Goal: Find specific page/section: Find specific page/section

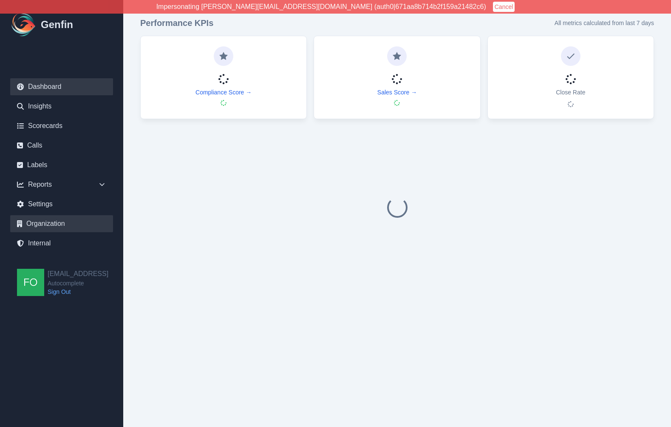
click at [62, 224] on link "Organization" at bounding box center [61, 223] width 103 height 17
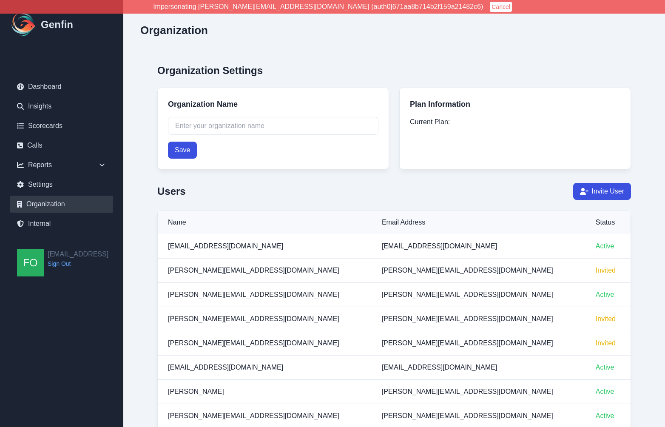
type input "Autocomplete"
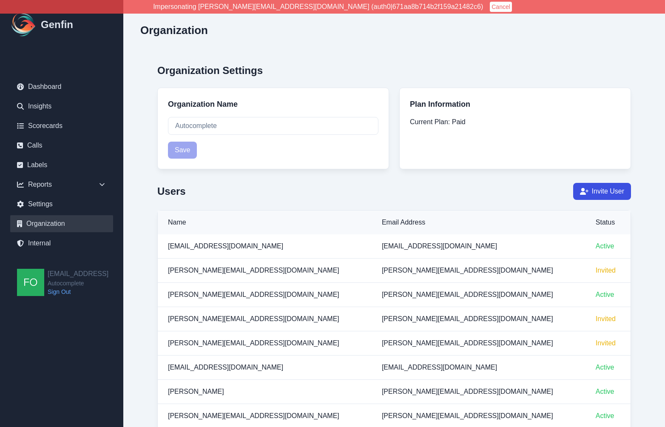
scroll to position [2, 0]
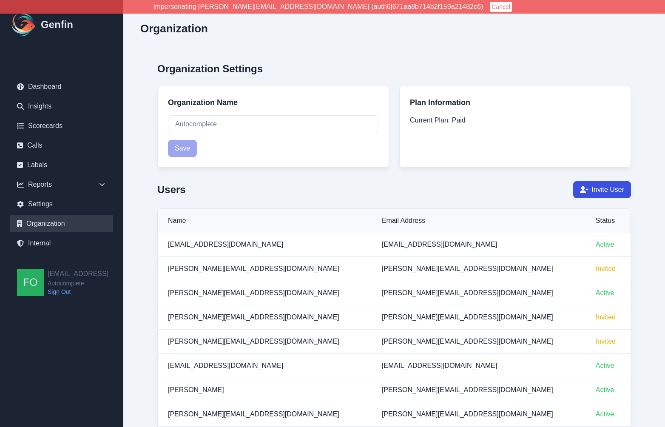
click at [53, 225] on link "Organization" at bounding box center [61, 223] width 103 height 17
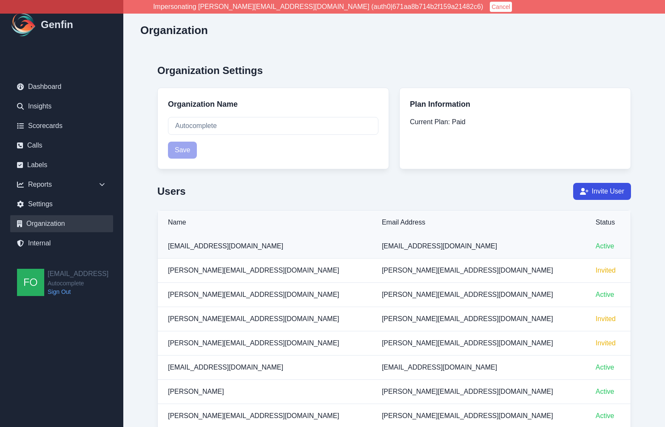
click at [211, 236] on td "[EMAIL_ADDRESS][DOMAIN_NAME]" at bounding box center [265, 246] width 214 height 24
